Goal: Task Accomplishment & Management: Use online tool/utility

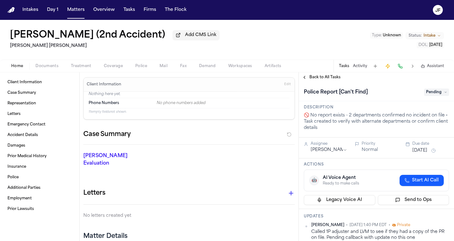
scroll to position [64, 0]
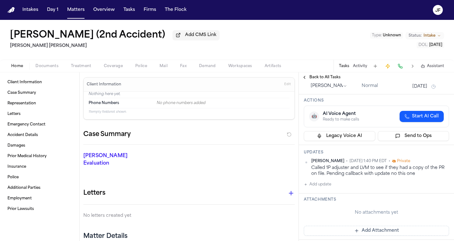
click at [47, 70] on span "button" at bounding box center [47, 69] width 30 height 1
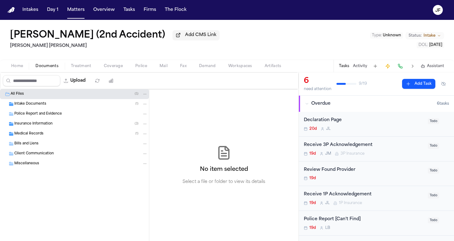
click at [48, 103] on div "Intake Documents ( 1 )" at bounding box center [80, 104] width 133 height 6
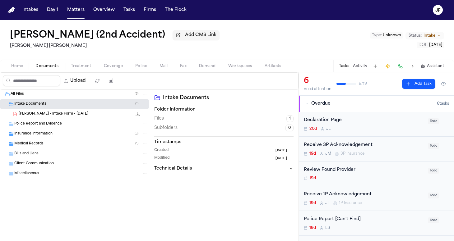
click at [55, 114] on span "M. Latu - Intake Form - 7.22.25" at bounding box center [54, 114] width 70 height 5
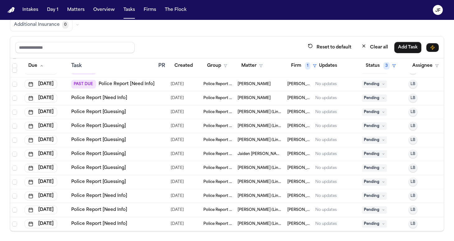
scroll to position [616, 1]
click at [160, 217] on td at bounding box center [162, 224] width 12 height 14
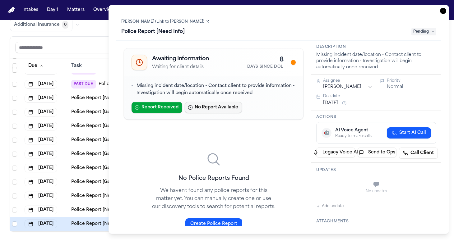
click at [231, 109] on button "No Report Available" at bounding box center [213, 107] width 57 height 11
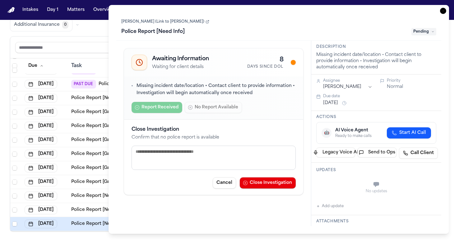
click at [222, 154] on textarea at bounding box center [213, 158] width 164 height 24
drag, startPoint x: 244, startPoint y: 153, endPoint x: 135, endPoint y: 153, distance: 108.8
click at [135, 153] on textarea "**********" at bounding box center [210, 158] width 159 height 24
type textarea "**********"
click at [420, 33] on span "Pending" at bounding box center [423, 31] width 25 height 7
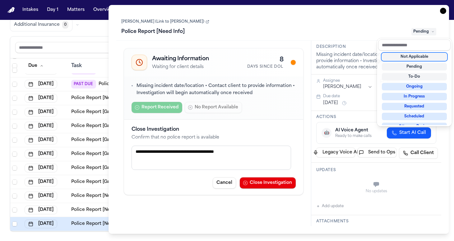
click at [405, 58] on div "Not Applicable" at bounding box center [414, 56] width 65 height 7
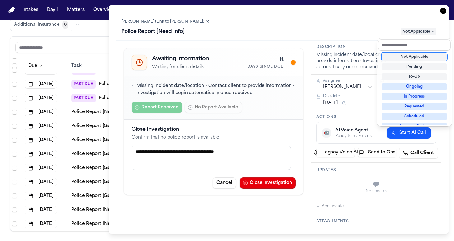
scroll to position [602, 1]
click at [268, 182] on div "**********" at bounding box center [278, 119] width 325 height 213
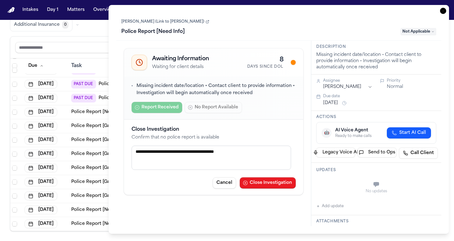
click at [256, 185] on button "Close Investigation" at bounding box center [268, 182] width 56 height 11
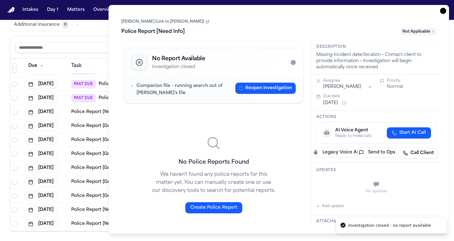
click at [103, 28] on div "Review Coverage 4 Review Provider 418 Intake 1012 Police Report & Investigation…" at bounding box center [227, 9] width 434 height 44
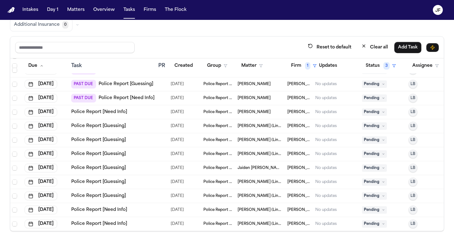
click at [153, 222] on td "Police Report [Need Info]" at bounding box center [112, 224] width 87 height 14
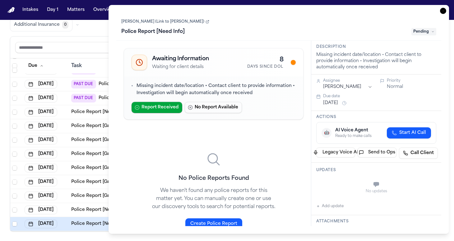
click at [423, 36] on div "Police Report [Need Info] Pending" at bounding box center [278, 32] width 315 height 10
click at [421, 32] on span "Pending" at bounding box center [423, 31] width 25 height 7
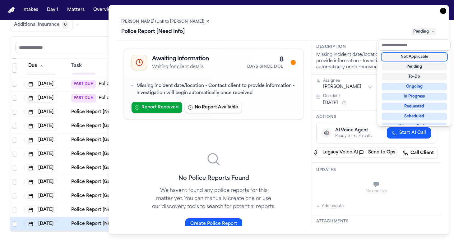
click at [404, 59] on div "Not Applicable" at bounding box center [414, 56] width 65 height 7
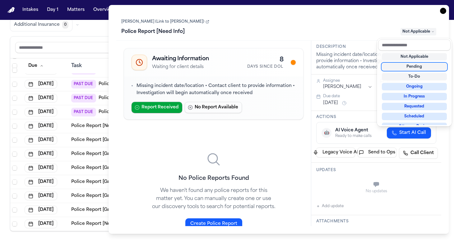
scroll to position [588, 1]
click at [221, 109] on div "Haddie Serdar (Link to Jake Serdar) Police Report [Need Info] Not Applicable Aw…" at bounding box center [278, 119] width 325 height 213
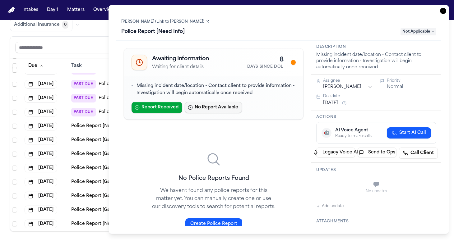
click at [219, 108] on button "No Report Available" at bounding box center [213, 107] width 57 height 11
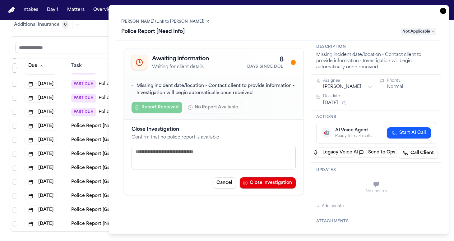
click at [215, 157] on textarea at bounding box center [213, 158] width 164 height 24
paste textarea "**********"
type textarea "**********"
click at [269, 182] on button "Close Investigation" at bounding box center [268, 182] width 56 height 11
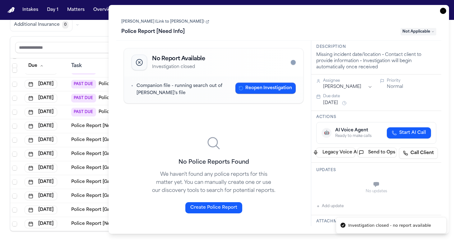
click at [90, 40] on div "Reset to default Clear all Add Task" at bounding box center [226, 48] width 433 height 22
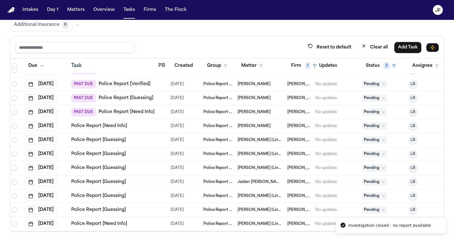
click at [137, 221] on div "Police Report [Need Info]" at bounding box center [112, 224] width 82 height 6
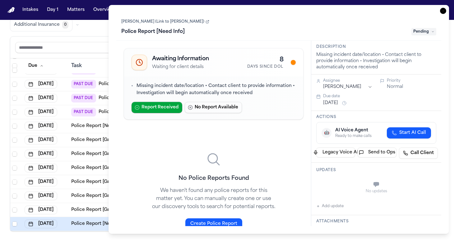
click at [424, 29] on span "Pending" at bounding box center [423, 31] width 25 height 7
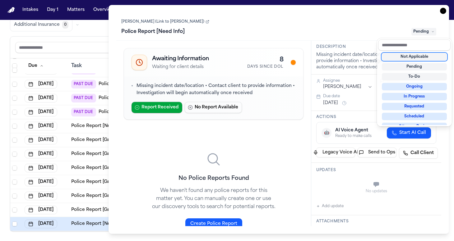
click at [411, 57] on div "Not Applicable" at bounding box center [414, 56] width 65 height 7
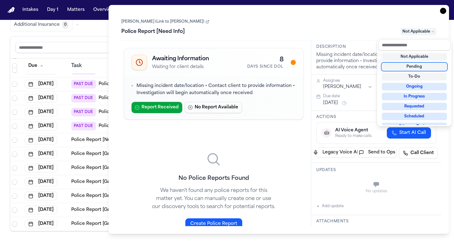
scroll to position [574, 1]
click at [236, 103] on div "Kyla Serdar (Link to Jake Serdar) Police Report [Need Info] Not Applicable Awai…" at bounding box center [278, 119] width 325 height 213
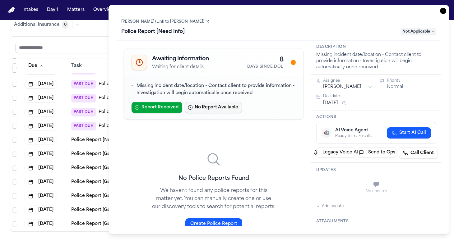
click at [227, 109] on button "No Report Available" at bounding box center [213, 107] width 57 height 11
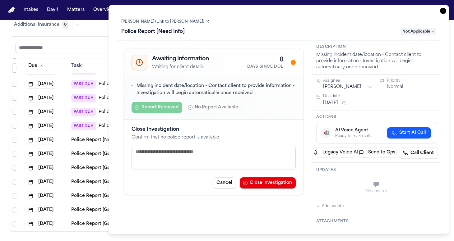
click at [225, 167] on textarea at bounding box center [213, 158] width 164 height 24
paste textarea "**********"
type textarea "**********"
click at [254, 180] on button "Close Investigation" at bounding box center [268, 182] width 56 height 11
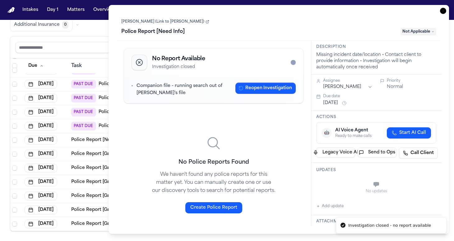
click at [86, 36] on div "Reset to default Clear all Add Task Due Task PR Created Group Matter Firm 1 Upd…" at bounding box center [227, 133] width 434 height 195
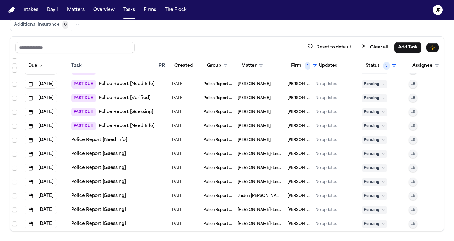
click at [149, 207] on div "Police Report [Guessing]" at bounding box center [112, 210] width 82 height 6
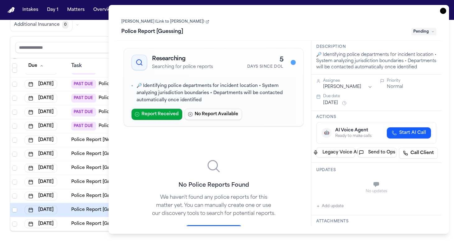
click at [441, 14] on div "Task Details Mateas Herrera (Link to Melfis Herrera) Police Report [Guessing] P…" at bounding box center [278, 119] width 340 height 229
click at [440, 11] on icon "button" at bounding box center [443, 11] width 6 height 6
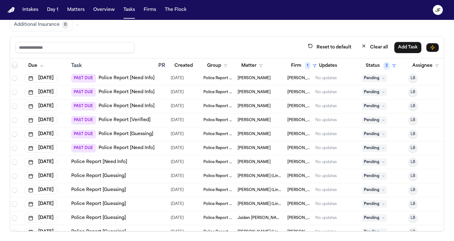
scroll to position [547, 1]
click at [137, 122] on link "Police Report [Verified]" at bounding box center [124, 121] width 52 height 6
click at [109, 161] on link "Police Report [Need Info]" at bounding box center [99, 163] width 56 height 6
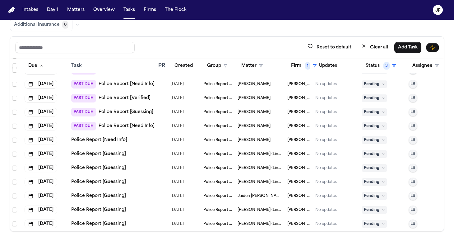
scroll to position [574, 1]
click at [159, 222] on td at bounding box center [162, 224] width 12 height 14
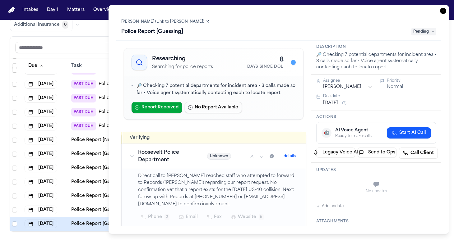
click at [428, 32] on span "Pending" at bounding box center [423, 31] width 25 height 7
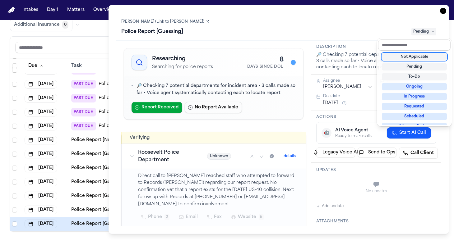
click at [410, 58] on div "Not Applicable" at bounding box center [414, 56] width 65 height 7
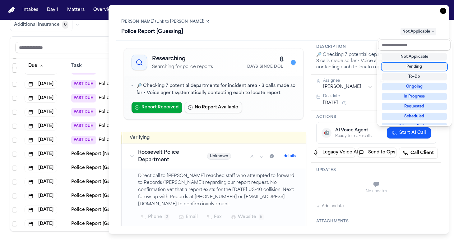
scroll to position [560, 1]
click at [208, 111] on div "Mallorie Serdar (Link to Jake Serdar) Police Report [Guessing] Not Applicable R…" at bounding box center [278, 119] width 325 height 213
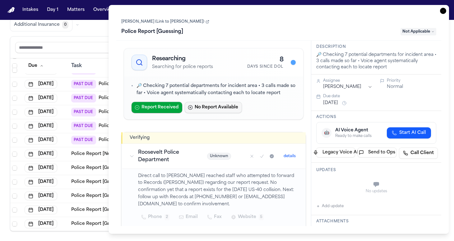
click at [211, 107] on button "No Report Available" at bounding box center [213, 107] width 57 height 11
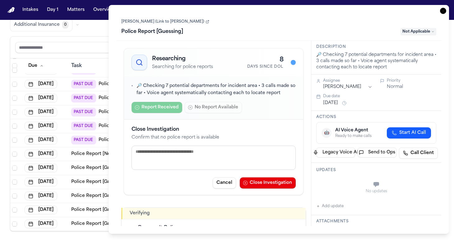
click at [174, 157] on textarea at bounding box center [213, 158] width 164 height 24
paste textarea "**********"
type textarea "**********"
type textarea "*"
drag, startPoint x: 243, startPoint y: 153, endPoint x: 131, endPoint y: 153, distance: 112.2
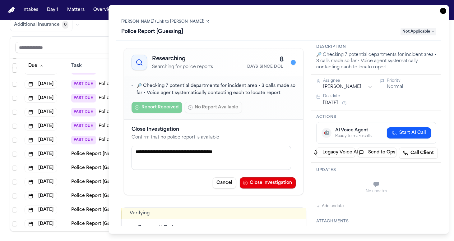
click at [131, 153] on div "**********" at bounding box center [213, 157] width 179 height 75
type textarea "**********"
click at [245, 179] on button "Close Investigation" at bounding box center [268, 182] width 56 height 11
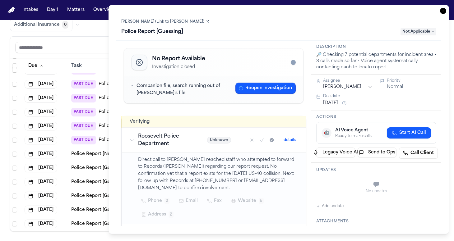
click at [443, 11] on icon "button" at bounding box center [443, 11] width 6 height 6
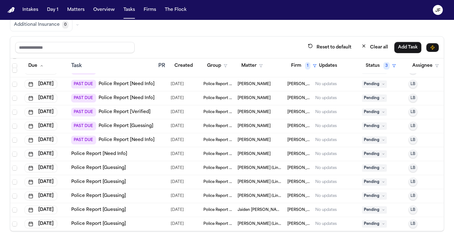
click at [150, 207] on div "Police Report [Guessing]" at bounding box center [112, 210] width 82 height 6
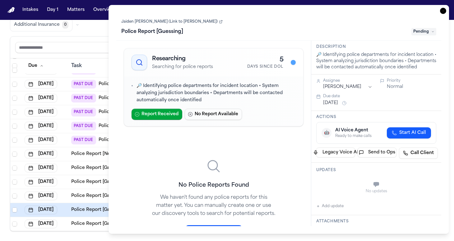
click at [444, 10] on icon "button" at bounding box center [443, 11] width 6 height 6
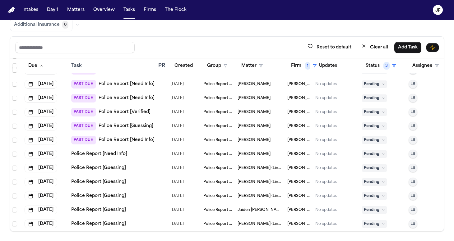
click at [145, 221] on div "Police Report [Guessing]" at bounding box center [112, 224] width 82 height 6
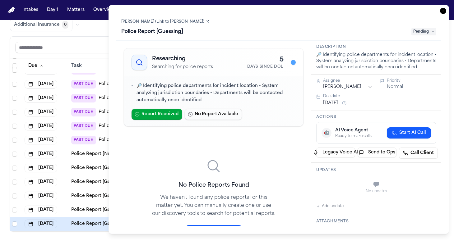
click at [426, 32] on span "Pending" at bounding box center [423, 31] width 25 height 7
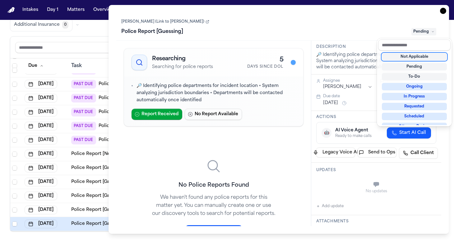
click at [410, 55] on div "Not Applicable" at bounding box center [414, 56] width 65 height 7
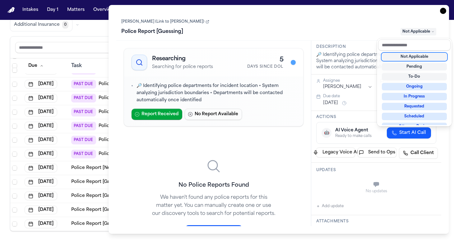
scroll to position [546, 1]
click at [199, 117] on div "Mateas Herrera (Link to Melfis Herrera) Police Report [Guessing] Not Applicable…" at bounding box center [278, 119] width 325 height 213
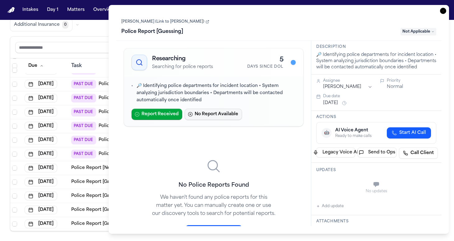
click at [213, 115] on button "No Report Available" at bounding box center [213, 114] width 57 height 11
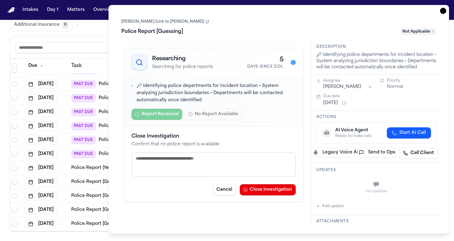
click at [204, 161] on textarea at bounding box center [213, 165] width 164 height 24
paste textarea "**********"
click at [227, 157] on textarea "**********" at bounding box center [210, 165] width 159 height 24
drag, startPoint x: 249, startPoint y: 158, endPoint x: 117, endPoint y: 148, distance: 132.4
click at [117, 148] on div "**********" at bounding box center [213, 206] width 195 height 330
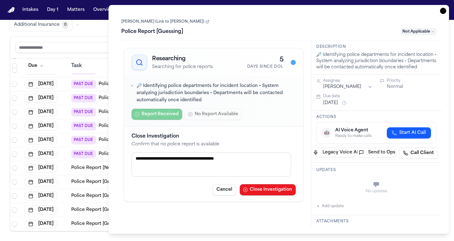
type textarea "**********"
click at [263, 186] on button "Close Investigation" at bounding box center [268, 189] width 56 height 11
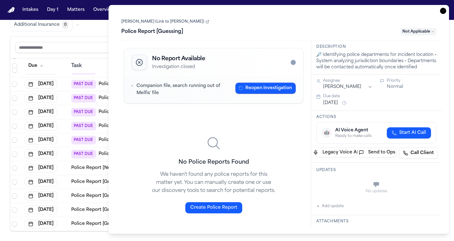
click at [442, 11] on icon "button" at bounding box center [443, 11] width 6 height 6
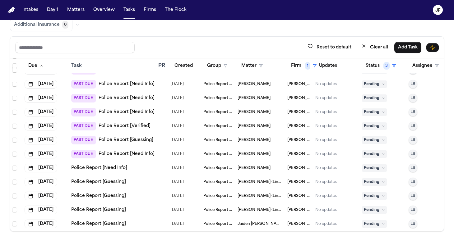
click at [142, 223] on td "Police Report [Guessing]" at bounding box center [112, 224] width 87 height 14
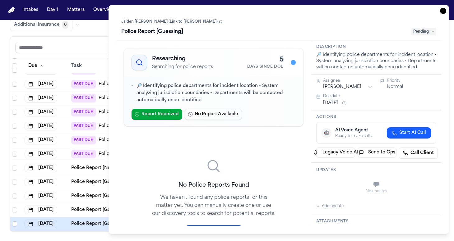
click at [420, 29] on span "Pending" at bounding box center [423, 31] width 25 height 7
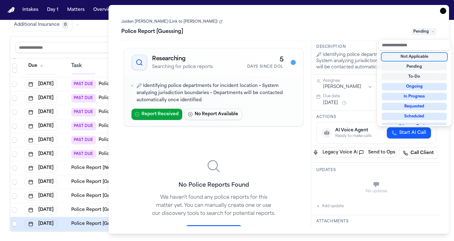
click at [417, 56] on div "Not Applicable" at bounding box center [414, 56] width 65 height 7
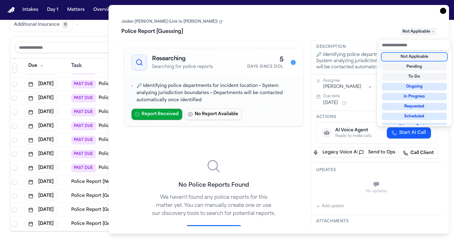
scroll to position [532, 1]
click at [219, 115] on div "Jaiden Gael Herrera (Link to Melfis Herrera) Police Report [Guessing] Not Appli…" at bounding box center [278, 119] width 325 height 213
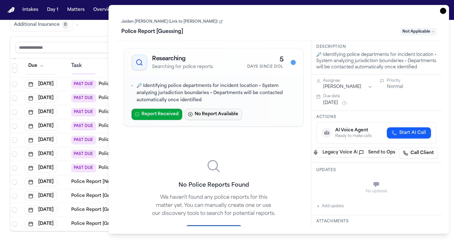
click at [219, 115] on button "No Report Available" at bounding box center [213, 114] width 57 height 11
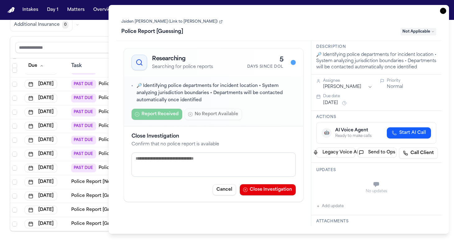
click at [213, 163] on textarea at bounding box center [213, 165] width 164 height 24
paste textarea "**********"
type textarea "**********"
click at [265, 189] on button "Close Investigation" at bounding box center [268, 189] width 56 height 11
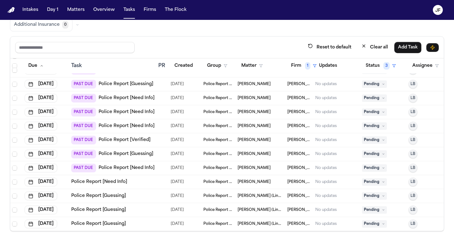
click at [9, 136] on div "Global Filters Review Coverage 4 Review Provider 418 Intake 1012 Police Report …" at bounding box center [227, 104] width 454 height 254
click at [133, 221] on div "Police Report [Guessing]" at bounding box center [112, 224] width 82 height 6
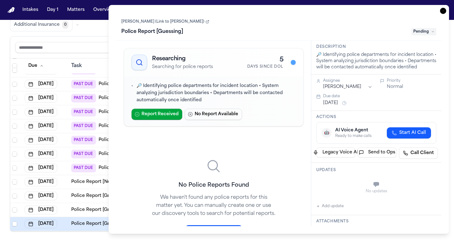
click at [420, 33] on span "Pending" at bounding box center [423, 31] width 25 height 7
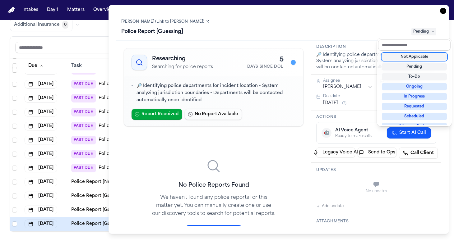
click at [412, 56] on div "Not Applicable" at bounding box center [414, 56] width 65 height 7
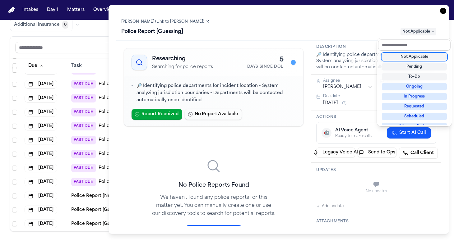
scroll to position [518, 1]
click at [205, 117] on div "Valentina Blanco (Link to Melfis Herrera) Police Report [Guessing] Not Applicab…" at bounding box center [278, 119] width 325 height 213
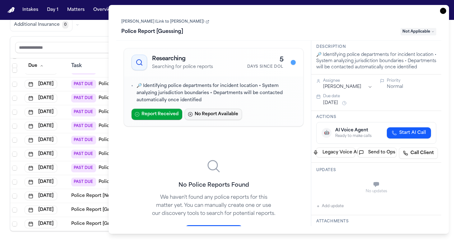
click at [207, 115] on button "No Report Available" at bounding box center [213, 114] width 57 height 11
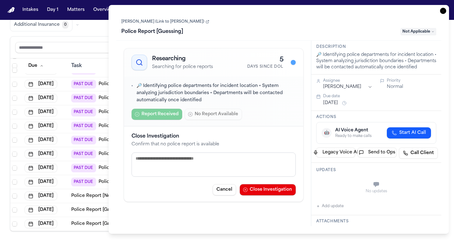
click at [217, 161] on textarea at bounding box center [213, 165] width 164 height 24
paste textarea "**********"
type textarea "**********"
click at [267, 190] on button "Close Investigation" at bounding box center [268, 189] width 56 height 11
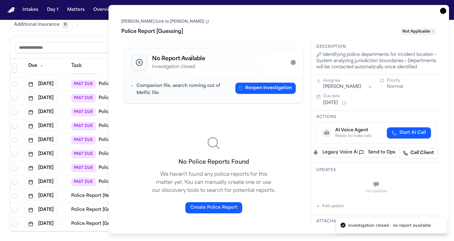
click at [441, 12] on icon "button" at bounding box center [443, 11] width 6 height 6
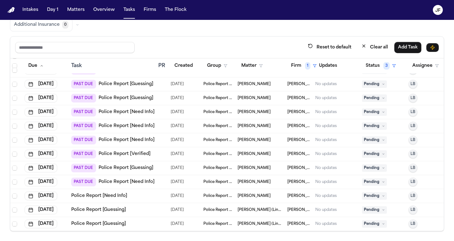
click at [144, 221] on div "Police Report [Guessing]" at bounding box center [112, 224] width 82 height 6
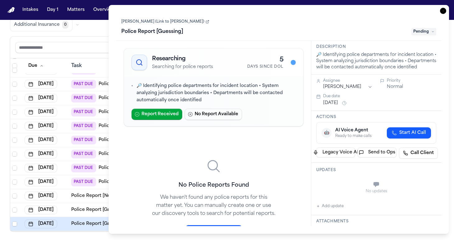
click at [428, 32] on span "Pending" at bounding box center [423, 31] width 25 height 7
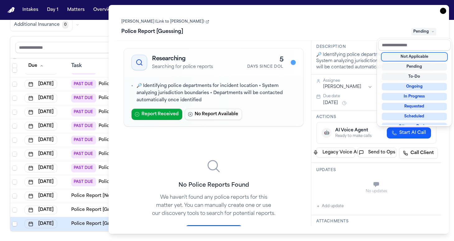
click at [410, 58] on div "Not Applicable" at bounding box center [414, 56] width 65 height 7
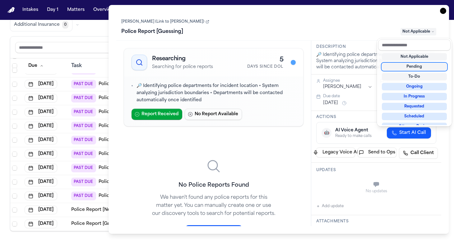
scroll to position [504, 1]
click at [213, 116] on div "Quirson Lizarzabal (Link to Melfis Herrera) Police Report [Guessing] Not Applic…" at bounding box center [278, 119] width 325 height 213
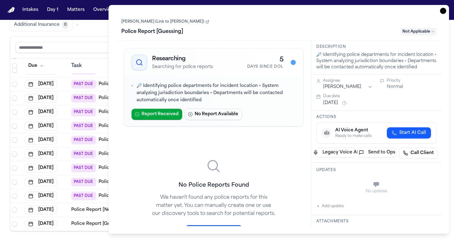
click at [213, 116] on button "No Report Available" at bounding box center [213, 114] width 57 height 11
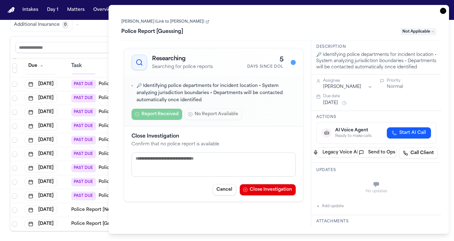
click at [201, 159] on textarea at bounding box center [213, 165] width 164 height 24
paste textarea "**********"
type textarea "**********"
click at [260, 189] on button "Close Investigation" at bounding box center [268, 189] width 56 height 11
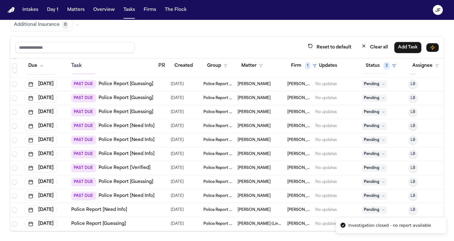
click at [94, 35] on div "Global Filters Review Coverage 4 Review Provider 418 Intake 1012 Police Report …" at bounding box center [227, 104] width 434 height 254
click at [144, 225] on td "Police Report [Guessing]" at bounding box center [112, 224] width 87 height 14
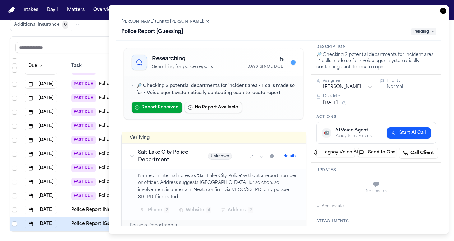
click at [419, 34] on span "Pending" at bounding box center [423, 31] width 25 height 7
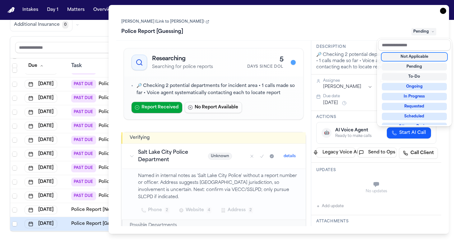
click at [416, 55] on div "Not Applicable" at bounding box center [414, 56] width 65 height 7
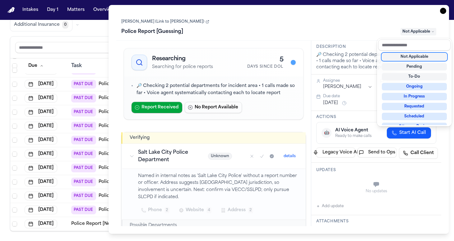
scroll to position [490, 1]
click at [207, 108] on div "Ines Herrera (Link to Melfis Herrera) Police Report [Guessing] Not Applicable R…" at bounding box center [278, 119] width 325 height 213
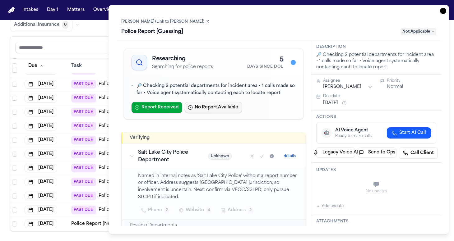
click at [202, 108] on button "No Report Available" at bounding box center [213, 107] width 57 height 11
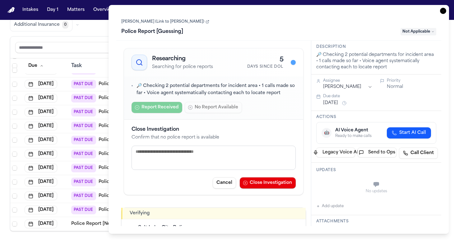
click at [188, 165] on textarea at bounding box center [213, 158] width 164 height 24
paste textarea "**********"
type textarea "**********"
click at [274, 180] on button "Close Investigation" at bounding box center [268, 182] width 56 height 11
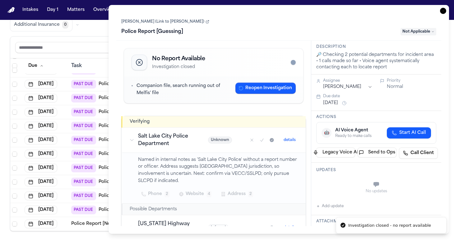
click at [444, 13] on icon "button" at bounding box center [443, 11] width 6 height 6
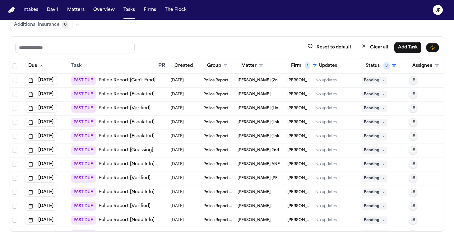
scroll to position [0, 1]
click at [263, 162] on span "Malissa Latu ANF John Latu" at bounding box center [259, 164] width 45 height 5
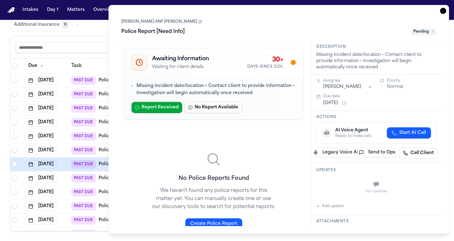
click at [443, 10] on icon "button" at bounding box center [443, 11] width 6 height 6
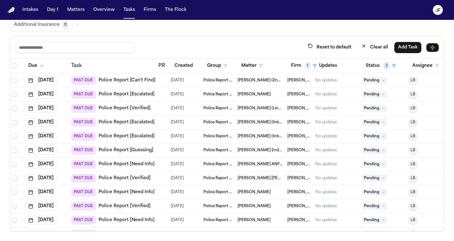
click at [125, 165] on link "Police Report [Need Info]" at bounding box center [126, 164] width 56 height 6
click at [133, 81] on link "Police Report [Can't Find]" at bounding box center [126, 80] width 57 height 6
click at [145, 79] on link "Police Report [Can't Find]" at bounding box center [126, 80] width 57 height 6
click at [133, 99] on td "PAST DUE Police Report [Escalated]" at bounding box center [112, 95] width 87 height 14
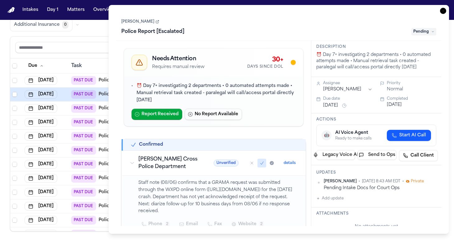
click at [90, 39] on div "Reset to default Clear all Add Task" at bounding box center [226, 48] width 433 height 22
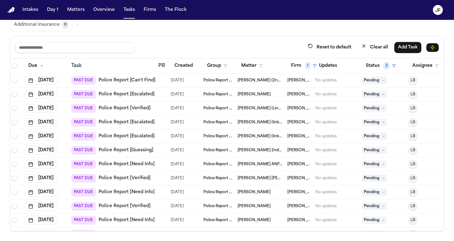
click at [139, 93] on link "Police Report [Escalated]" at bounding box center [126, 94] width 56 height 6
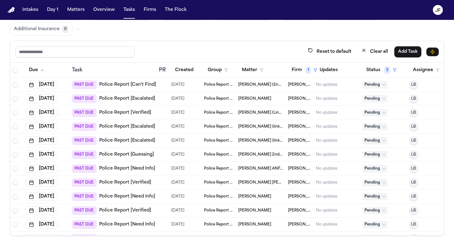
click at [260, 100] on span "Arianna Briceno" at bounding box center [254, 98] width 33 height 5
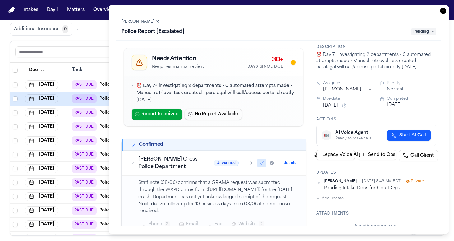
click at [441, 12] on icon "button" at bounding box center [443, 11] width 6 height 6
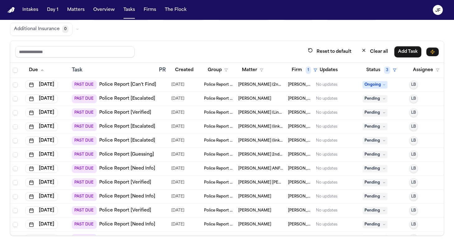
click at [121, 98] on link "Police Report [Escalated]" at bounding box center [127, 99] width 56 height 6
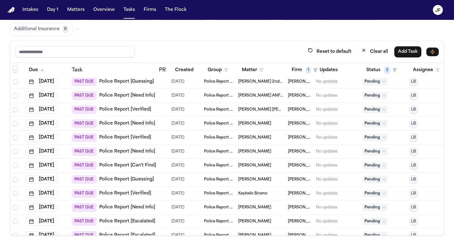
scroll to position [79, 0]
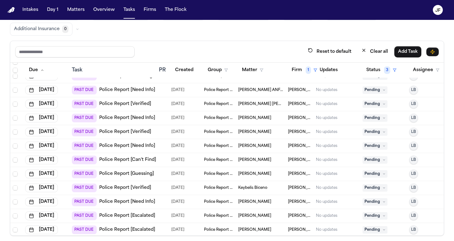
click at [130, 188] on link "Police Report [Verified]" at bounding box center [125, 188] width 52 height 6
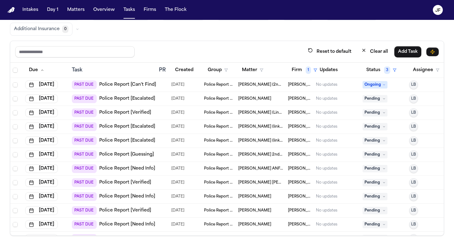
scroll to position [0, 0]
click at [131, 196] on link "Police Report [Need Info]" at bounding box center [127, 197] width 56 height 6
click at [132, 125] on link "Police Report [Escalated]" at bounding box center [127, 127] width 56 height 6
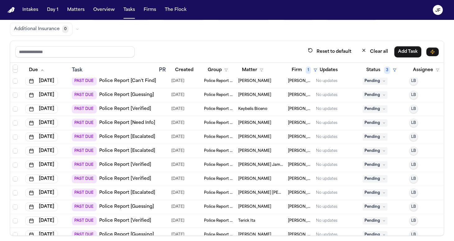
scroll to position [168, 0]
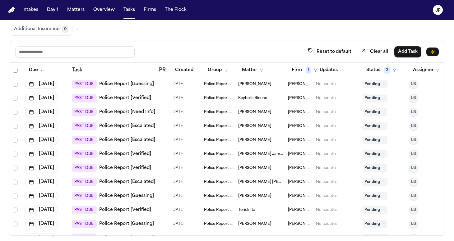
click at [137, 181] on link "Police Report [Escalated]" at bounding box center [127, 182] width 56 height 6
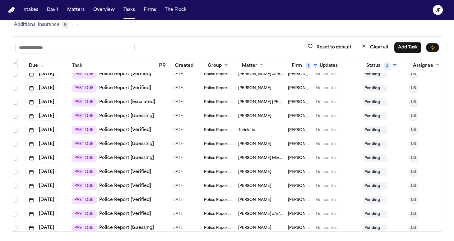
scroll to position [226, 0]
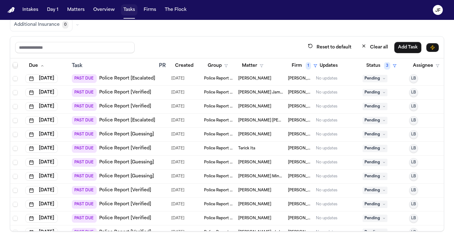
click at [131, 15] on button "Tasks" at bounding box center [129, 9] width 16 height 11
click at [122, 11] on button "Tasks" at bounding box center [129, 9] width 16 height 11
click at [132, 9] on button "Tasks" at bounding box center [129, 9] width 16 height 11
click at [130, 11] on button "Tasks" at bounding box center [129, 9] width 16 height 11
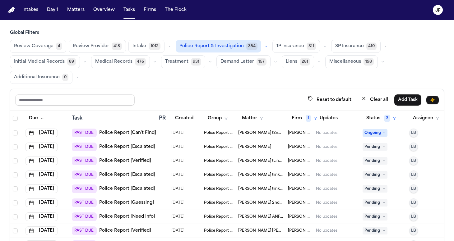
scroll to position [0, 0]
click at [302, 117] on button "Firm 1" at bounding box center [304, 118] width 33 height 11
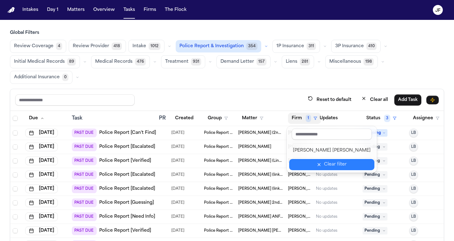
click at [316, 166] on icon "button" at bounding box center [318, 164] width 5 height 5
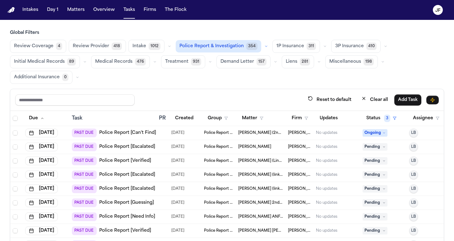
click at [235, 69] on div "Review Coverage 4 Review Provider 418 Intake 1012 Police Report & Investigation…" at bounding box center [227, 62] width 434 height 44
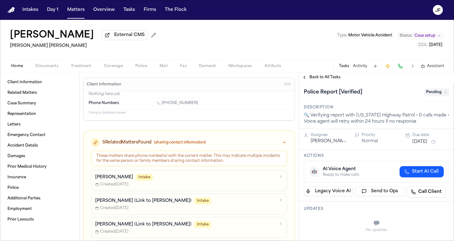
click at [301, 79] on button "Back to All Tasks" at bounding box center [321, 77] width 45 height 5
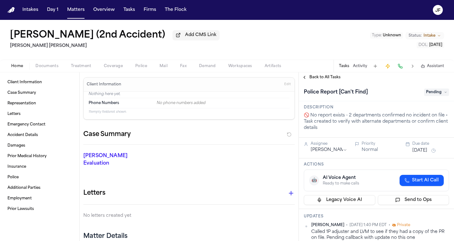
click at [365, 67] on button "Activity" at bounding box center [360, 66] width 14 height 5
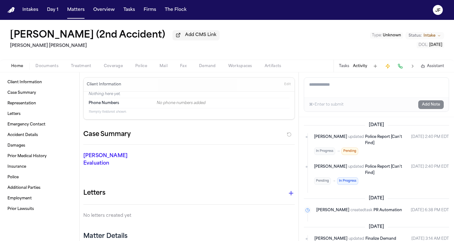
click at [343, 69] on button "Tasks" at bounding box center [344, 66] width 10 height 5
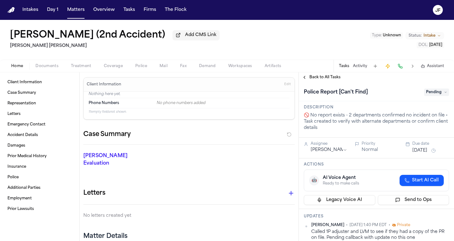
click at [442, 92] on span "Pending" at bounding box center [436, 92] width 25 height 7
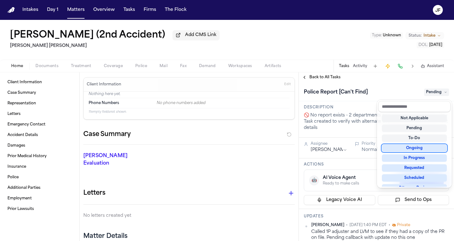
click at [405, 147] on div "Ongoing" at bounding box center [414, 147] width 65 height 7
click at [322, 86] on div "Police Report [Can't Find] Ongoing" at bounding box center [376, 91] width 155 height 19
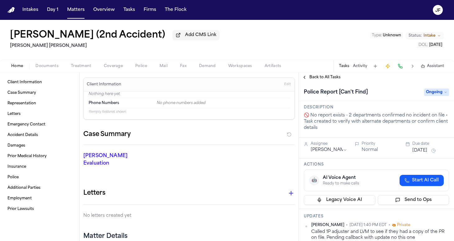
click at [322, 82] on div "Back to All Tasks" at bounding box center [376, 77] width 155 height 10
click at [324, 79] on span "Back to All Tasks" at bounding box center [324, 77] width 31 height 5
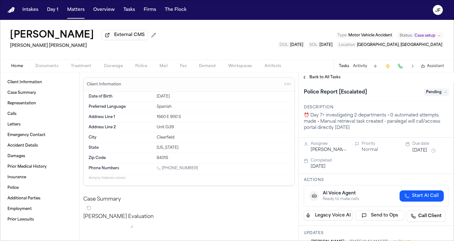
click at [269, 46] on div "[PERSON_NAME] External CMS [PERSON_NAME] [PERSON_NAME] Type : Motor Vehicle Acc…" at bounding box center [227, 40] width 454 height 40
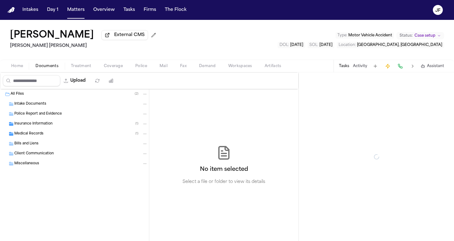
click at [56, 68] on span "Documents" at bounding box center [46, 66] width 23 height 5
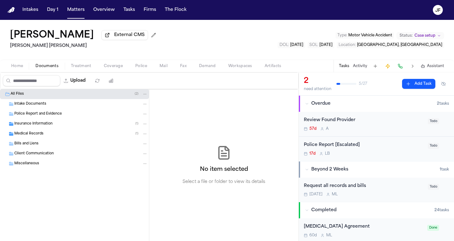
click at [49, 131] on div "Medical Records ( 1 )" at bounding box center [74, 134] width 149 height 10
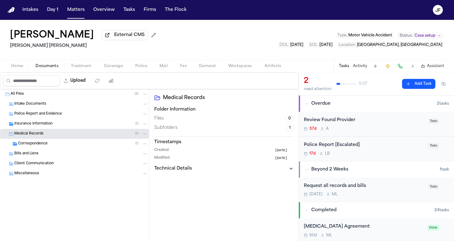
click at [62, 139] on div "Medical Records ( 1 )" at bounding box center [74, 134] width 149 height 10
click at [63, 137] on div "Medical Records ( 1 )" at bounding box center [80, 134] width 133 height 6
click at [63, 148] on div "Correspondence ( 1 )" at bounding box center [74, 144] width 149 height 10
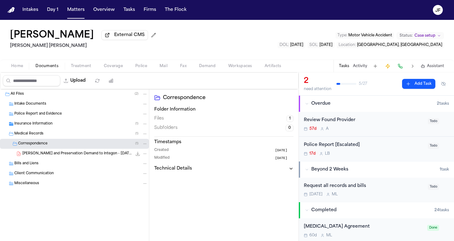
click at [66, 141] on div "Correspondence ( 1 )" at bounding box center [74, 144] width 149 height 10
click at [36, 125] on span "Insurance Information" at bounding box center [33, 123] width 38 height 5
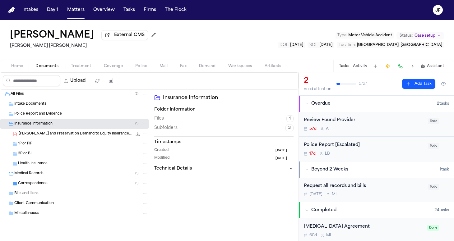
click at [38, 137] on div "A. Briceno - LOR and Preservation Demand to Equity Insurance - 7.12.25 184.3 KB…" at bounding box center [83, 134] width 129 height 6
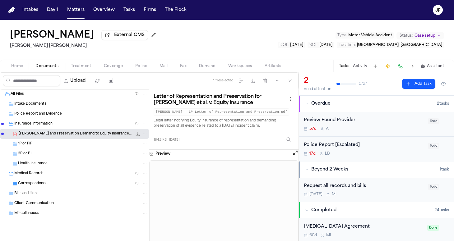
click at [18, 69] on span "Home" at bounding box center [17, 66] width 12 height 5
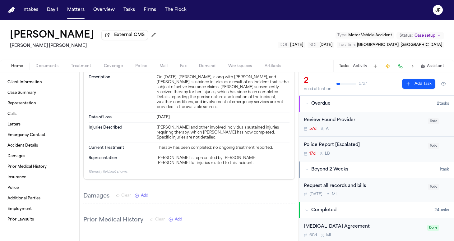
scroll to position [427, 0]
click at [48, 71] on div "Home Documents Treatment Coverage Police Mail Fax Demand Workspaces Artifacts T…" at bounding box center [227, 66] width 454 height 12
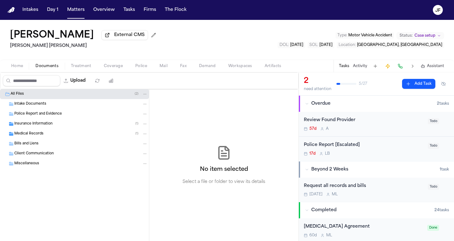
click at [49, 63] on button "Documents" at bounding box center [46, 65] width 35 height 7
click at [44, 127] on span "Insurance Information" at bounding box center [33, 123] width 38 height 5
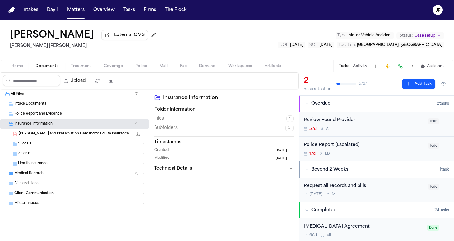
click at [45, 137] on span "A. Briceno - LOR and Preservation Demand to Equity Insurance - 7.12.25" at bounding box center [75, 133] width 113 height 5
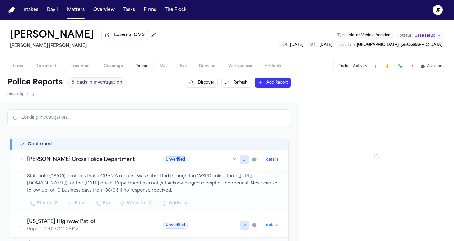
click at [135, 67] on span "Police" at bounding box center [141, 66] width 12 height 5
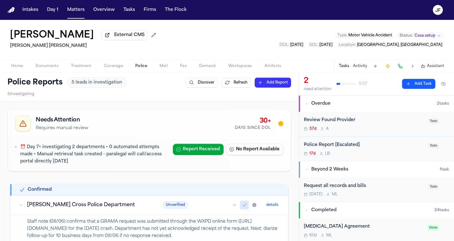
click at [365, 66] on button "Activity" at bounding box center [360, 66] width 14 height 5
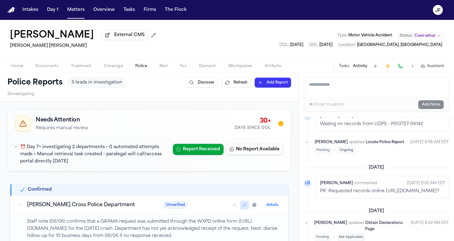
scroll to position [430, 0]
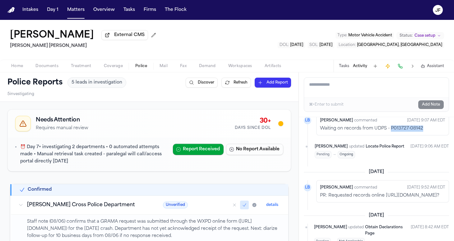
drag, startPoint x: 425, startPoint y: 156, endPoint x: 391, endPoint y: 154, distance: 34.5
click at [391, 132] on p "Waiting on records from UDPS - P013727-08142" at bounding box center [382, 129] width 125 height 6
copy p "P013727-08142"
click at [362, 69] on button "Activity" at bounding box center [360, 66] width 14 height 5
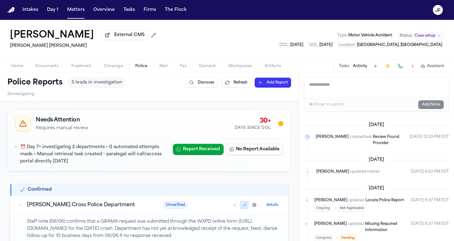
scroll to position [0, 0]
click at [358, 68] on button "Activity" at bounding box center [360, 66] width 14 height 5
click at [344, 68] on button "Tasks" at bounding box center [344, 66] width 10 height 5
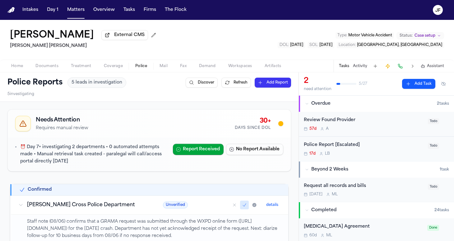
click at [341, 143] on div "Police Report [Escalated]" at bounding box center [364, 145] width 120 height 7
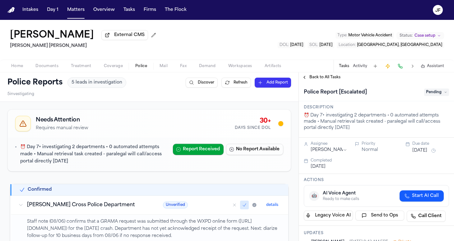
click at [438, 90] on span "Pending" at bounding box center [436, 92] width 25 height 7
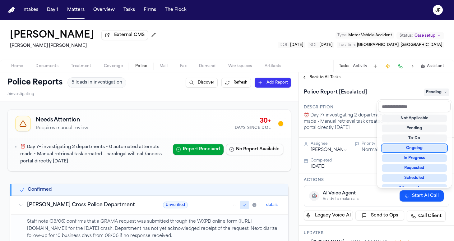
click at [410, 147] on div "Ongoing" at bounding box center [414, 147] width 65 height 7
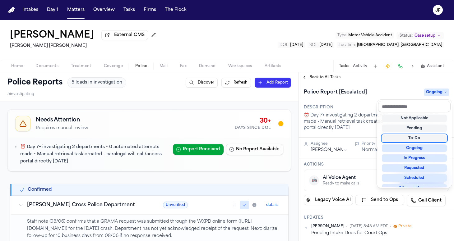
click at [317, 77] on div "**********" at bounding box center [376, 156] width 155 height 169
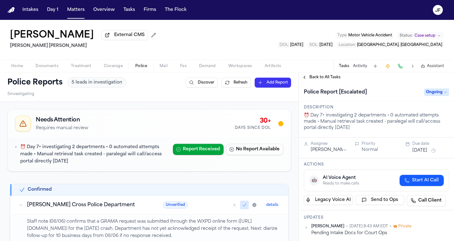
click at [317, 77] on span "Back to All Tasks" at bounding box center [324, 77] width 31 height 5
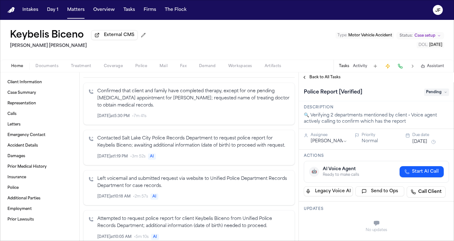
scroll to position [115, 0]
click at [142, 69] on span "Police" at bounding box center [141, 66] width 12 height 5
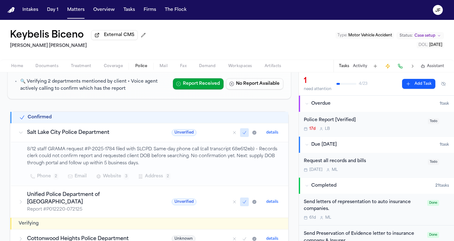
scroll to position [74, 0]
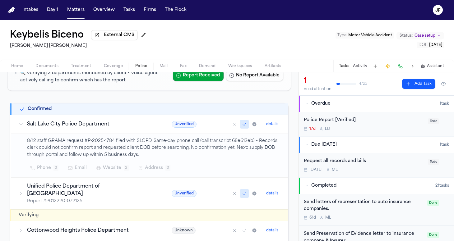
click at [265, 0] on nav "Intakes Day 1 Matters Overview Tasks Firms The Flock JF" at bounding box center [227, 10] width 454 height 20
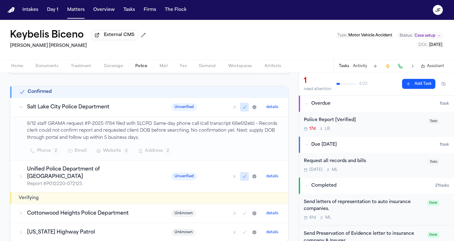
scroll to position [92, 0]
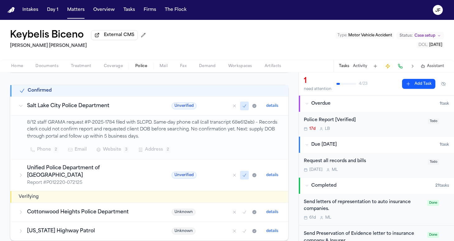
click at [194, 137] on p "8/12 staff GRAMA request #P-2025-1784 filed with SLCPD. Same-day phone call (ca…" at bounding box center [154, 129] width 254 height 21
click at [157, 180] on p "Report # P012220-072125" at bounding box center [92, 183] width 130 height 6
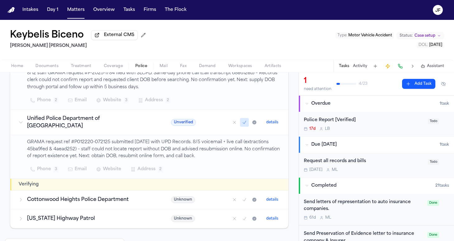
scroll to position [143, 0]
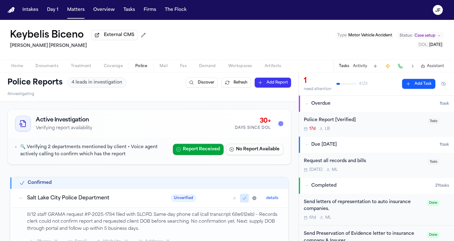
click at [41, 69] on span "Documents" at bounding box center [46, 66] width 23 height 5
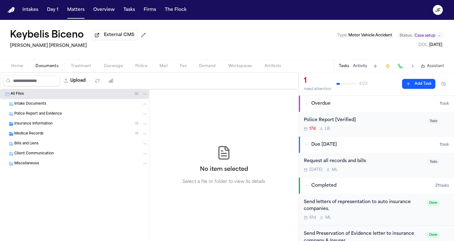
click at [47, 126] on span "Insurance Information" at bounding box center [33, 123] width 38 height 5
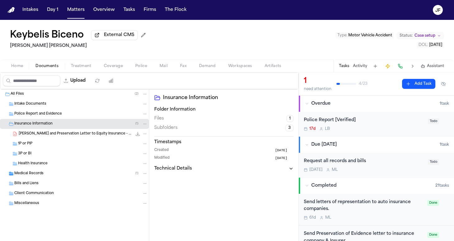
click at [47, 126] on span "Insurance Information" at bounding box center [33, 123] width 38 height 5
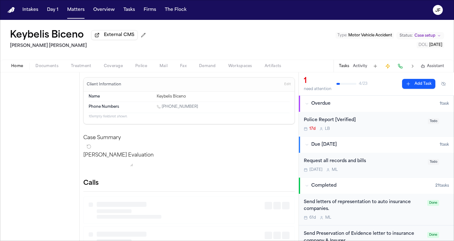
click at [20, 66] on span "Home" at bounding box center [17, 66] width 12 height 5
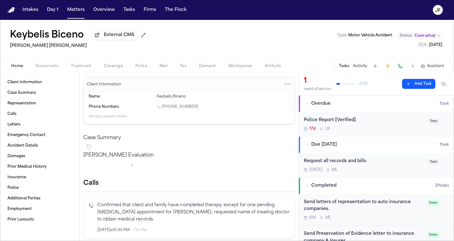
click at [360, 65] on button "Activity" at bounding box center [360, 66] width 14 height 5
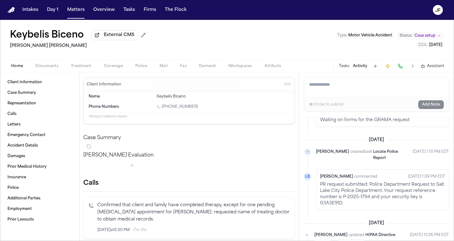
scroll to position [435, 0]
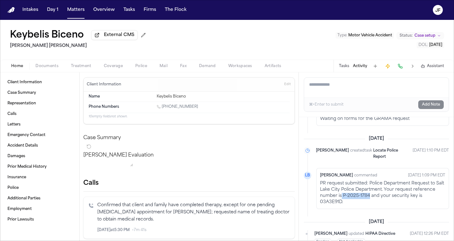
drag, startPoint x: 392, startPoint y: 192, endPoint x: 364, endPoint y: 190, distance: 28.0
click at [364, 190] on p "PR request submitted: Police Department Request to Salt Lake City Police Depart…" at bounding box center [382, 193] width 125 height 25
copy p "P-2025-1784"
click at [343, 63] on div "Tasks Activity Assistant" at bounding box center [391, 66] width 116 height 12
click at [343, 67] on button "Tasks" at bounding box center [344, 66] width 10 height 5
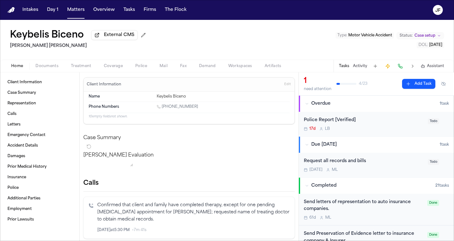
click at [341, 124] on div "Police Report [Verified]" at bounding box center [364, 120] width 120 height 7
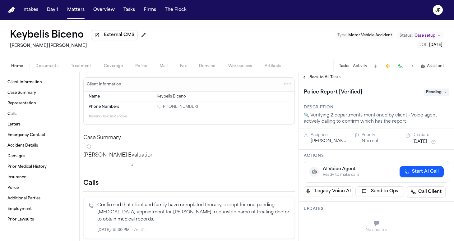
click at [439, 92] on span "Pending" at bounding box center [436, 92] width 25 height 7
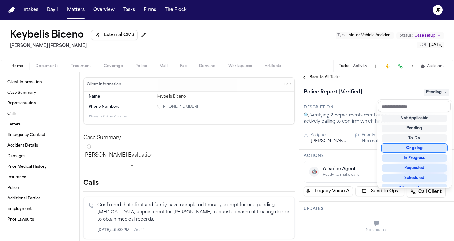
click at [395, 146] on div "Ongoing" at bounding box center [414, 147] width 65 height 7
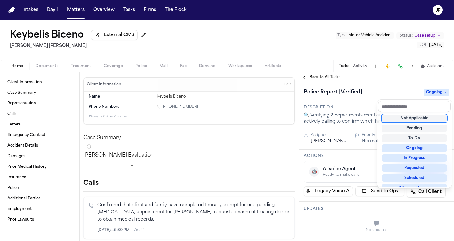
click at [317, 80] on div "**********" at bounding box center [376, 156] width 155 height 169
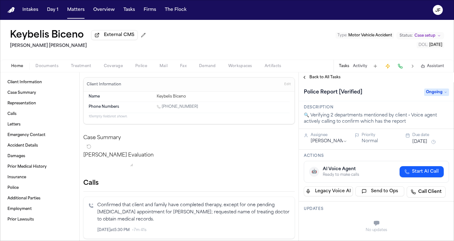
click at [318, 79] on span "Back to All Tasks" at bounding box center [324, 77] width 31 height 5
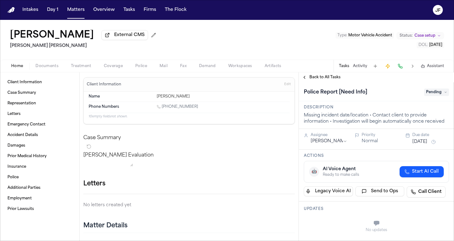
click at [53, 66] on span "Documents" at bounding box center [46, 66] width 23 height 5
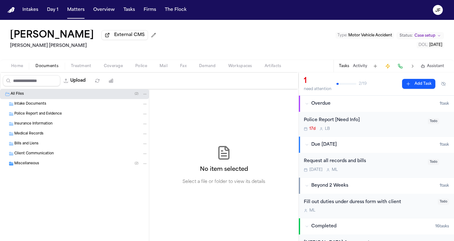
click at [57, 162] on div "Miscellaneous ( 2 )" at bounding box center [80, 164] width 133 height 6
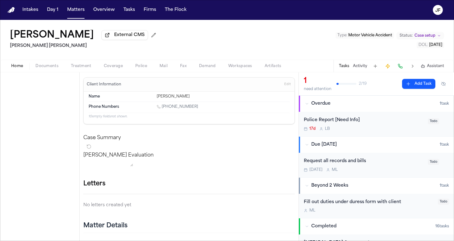
click at [19, 65] on span "Home" at bounding box center [17, 66] width 12 height 5
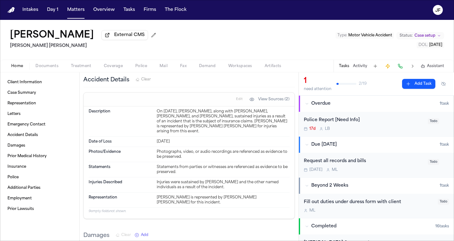
scroll to position [194, 0]
click at [12, 69] on span "Home" at bounding box center [17, 66] width 12 height 5
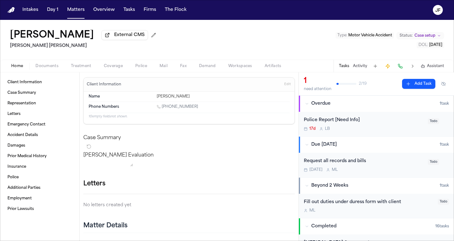
scroll to position [0, 0]
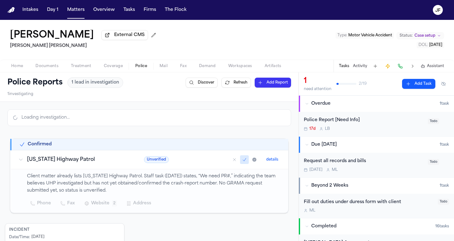
click at [144, 67] on span "Police" at bounding box center [141, 66] width 12 height 5
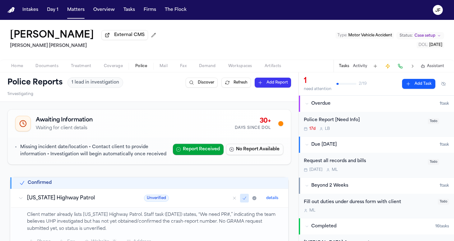
click at [364, 66] on button "Activity" at bounding box center [360, 66] width 14 height 5
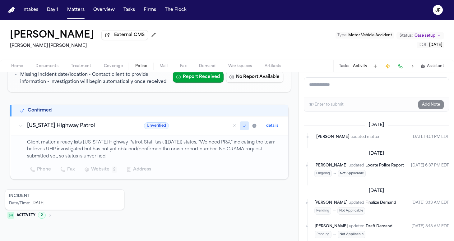
click at [342, 68] on button "Tasks" at bounding box center [344, 66] width 10 height 5
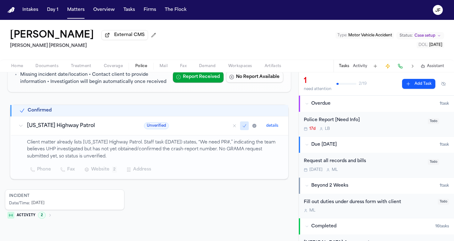
click at [343, 122] on div "Police Report [Need Info]" at bounding box center [364, 120] width 120 height 7
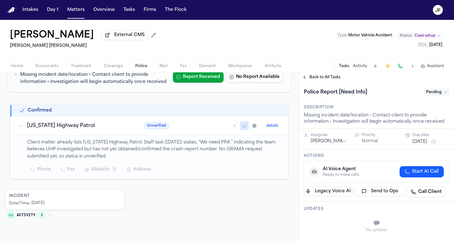
click at [431, 95] on span "Pending" at bounding box center [436, 92] width 25 height 7
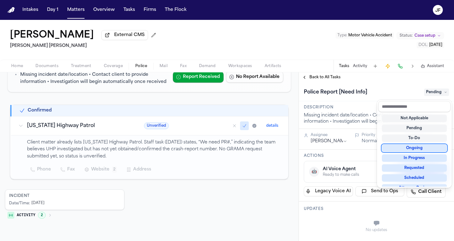
click at [405, 145] on div "Ongoing" at bounding box center [414, 147] width 65 height 7
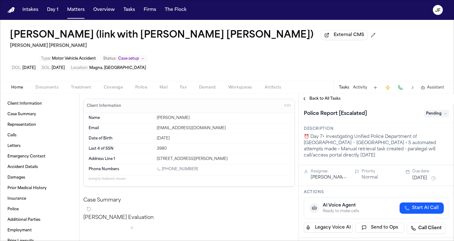
click at [44, 85] on div "Home Documents Treatment Coverage Police Mail Fax Demand Workspaces Artifacts T…" at bounding box center [227, 87] width 454 height 12
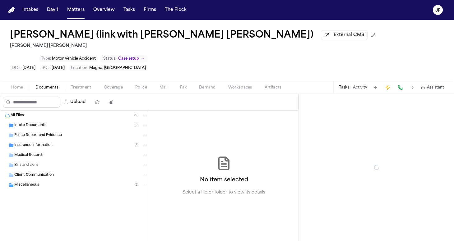
click at [44, 88] on span "Documents" at bounding box center [46, 87] width 23 height 5
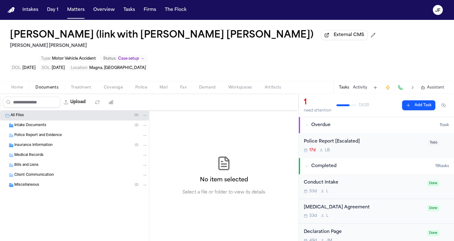
click at [35, 143] on div "Insurance Information ( 5 )" at bounding box center [74, 145] width 149 height 10
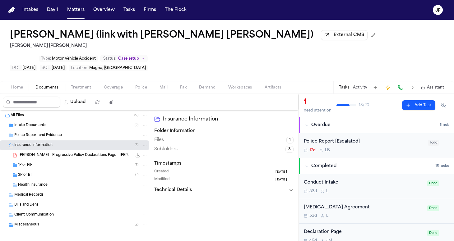
click at [40, 140] on div "Police Report and Evidence" at bounding box center [74, 135] width 149 height 10
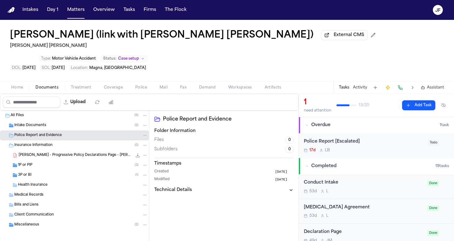
click at [145, 90] on span "Police" at bounding box center [141, 87] width 12 height 5
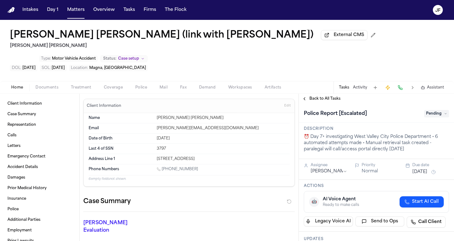
click at [146, 90] on span "Police" at bounding box center [141, 87] width 12 height 5
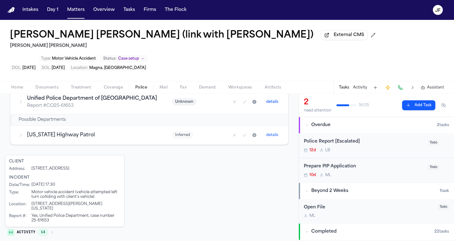
scroll to position [202, 0]
drag, startPoint x: 31, startPoint y: 218, endPoint x: 49, endPoint y: 219, distance: 18.4
click at [49, 219] on div "Client Address : [STREET_ADDRESS] Incident Date/Time : [DATE] 17:30 Type : Moto…" at bounding box center [64, 191] width 119 height 72
copy div "25-61653"
click at [325, 148] on div "Police Report [Escalated] 12d L B" at bounding box center [364, 145] width 120 height 15
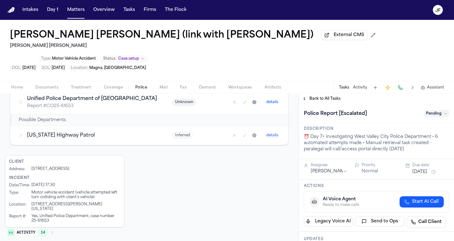
click at [359, 90] on button "Activity" at bounding box center [360, 87] width 14 height 5
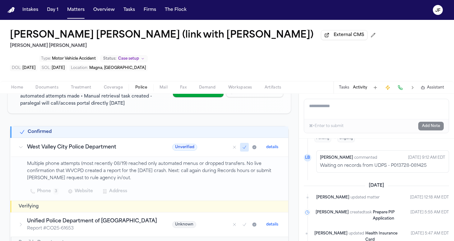
scroll to position [83, 0]
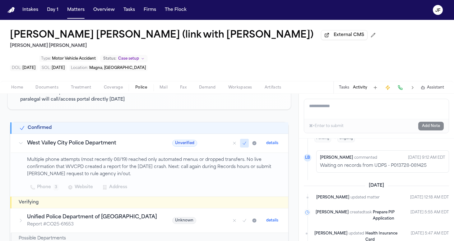
click at [83, 214] on h3 "Unified Police Department of [GEOGRAPHIC_DATA]" at bounding box center [92, 216] width 130 height 7
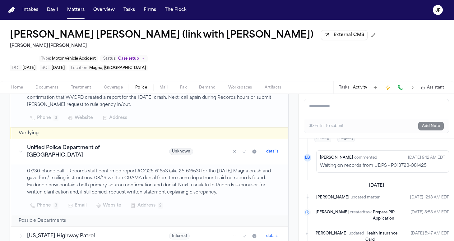
scroll to position [153, 0]
click at [242, 149] on icon "Mark as confirmed" at bounding box center [244, 151] width 5 height 5
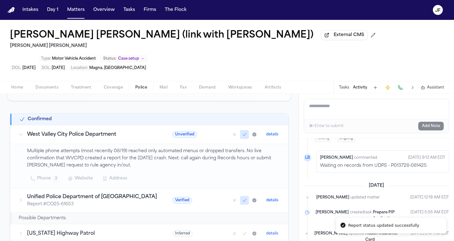
scroll to position [91, 0]
click at [233, 135] on icon "Mark as no report" at bounding box center [234, 135] width 2 height 2
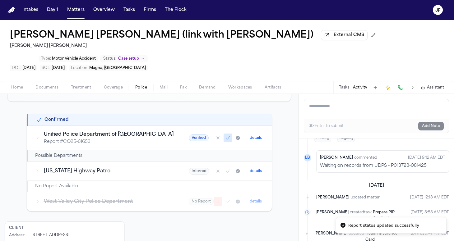
click at [124, 137] on h3 "Unified Police Department of [GEOGRAPHIC_DATA]" at bounding box center [109, 134] width 130 height 7
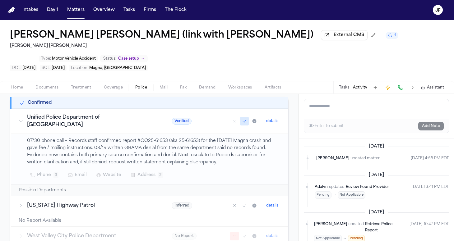
scroll to position [0, 0]
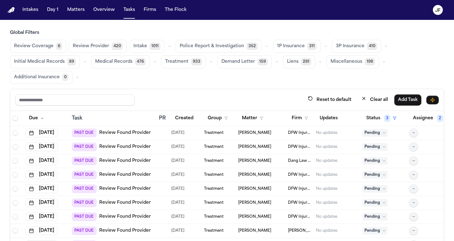
click at [331, 59] on span "Miscellaneous" at bounding box center [346, 62] width 32 height 6
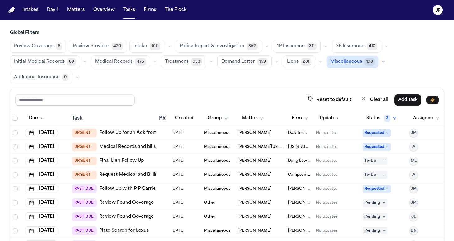
click at [227, 44] on span "Police Report & Investigation" at bounding box center [212, 46] width 64 height 6
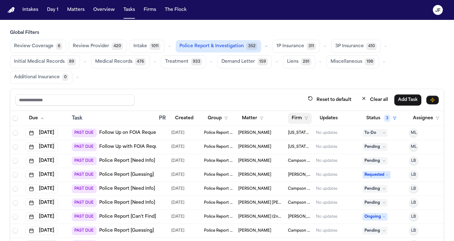
click at [298, 120] on button "Firm" at bounding box center [300, 118] width 24 height 11
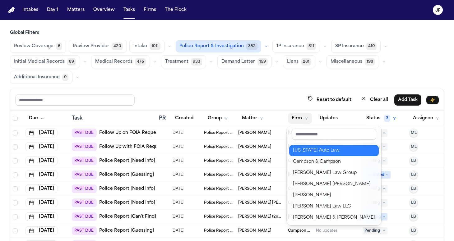
click at [307, 152] on div "[US_STATE] Auto Law" at bounding box center [334, 150] width 82 height 7
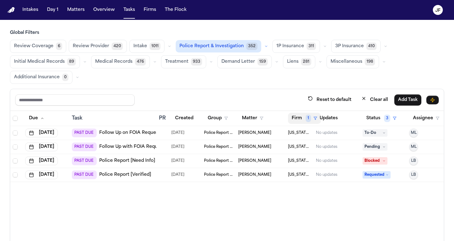
click at [310, 118] on span "1" at bounding box center [307, 118] width 5 height 7
click at [184, 104] on div "Reset to default Clear all Add Task Due Task PR Created Group Matter Firm 1 Upd…" at bounding box center [227, 186] width 434 height 195
click at [304, 121] on button "Firm 1" at bounding box center [304, 118] width 33 height 11
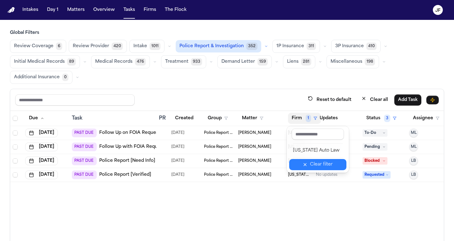
click at [317, 163] on button "Clear filter" at bounding box center [317, 164] width 57 height 11
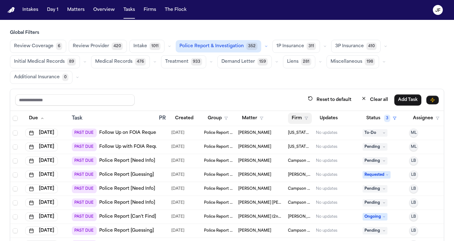
click at [299, 118] on button "Firm" at bounding box center [300, 118] width 24 height 11
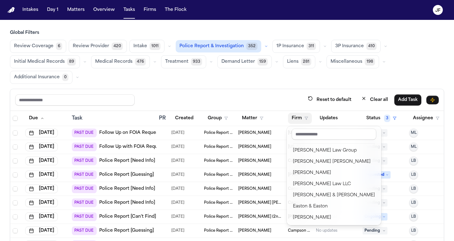
scroll to position [26, 0]
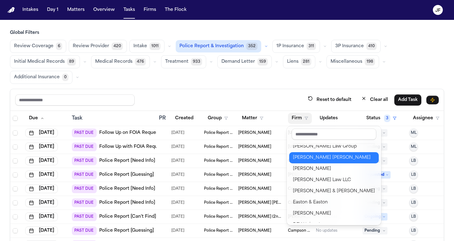
click at [305, 162] on button "[PERSON_NAME] [PERSON_NAME]" at bounding box center [333, 157] width 89 height 11
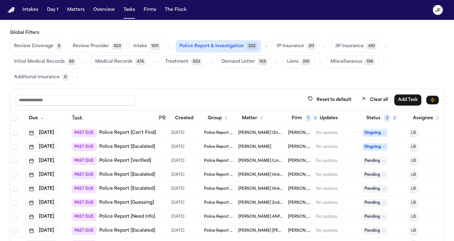
click at [242, 103] on div "Reset to default Clear all Add Task" at bounding box center [226, 99] width 423 height 11
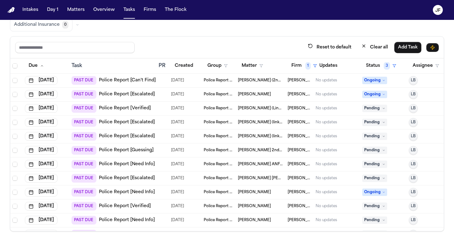
scroll to position [0, 0]
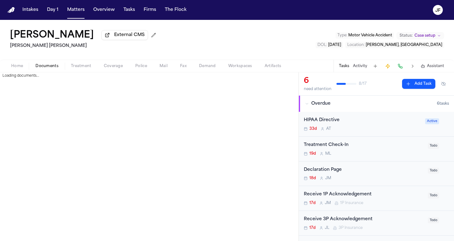
click at [49, 69] on span "Documents" at bounding box center [46, 66] width 23 height 5
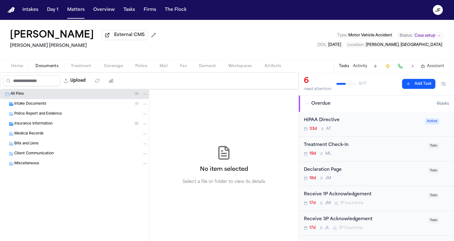
click at [51, 105] on div "Intake Documents ( 1 )" at bounding box center [80, 104] width 133 height 6
